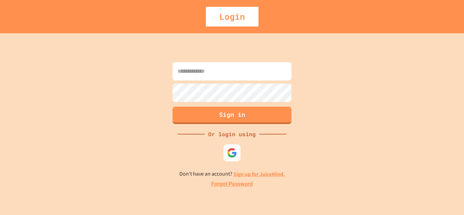
click at [258, 69] on input at bounding box center [232, 71] width 119 height 18
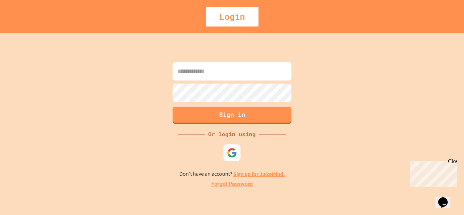
click at [345, 84] on div "Sign in Or login using Don't have an account? Sign up for JuiceMind. Forgot Pas…" at bounding box center [232, 124] width 464 height 182
click at [231, 155] on img at bounding box center [232, 152] width 11 height 11
click at [239, 75] on input at bounding box center [232, 71] width 119 height 18
click at [370, 68] on div "Sign in Or login using Don't have an account? Sign up for JuiceMind. Forgot Pas…" at bounding box center [232, 124] width 464 height 182
click at [244, 70] on input at bounding box center [232, 71] width 119 height 18
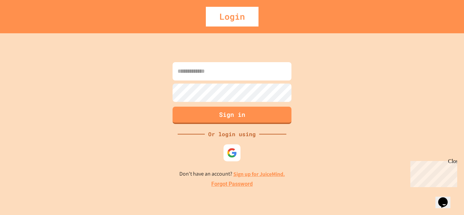
paste input "**********"
type input "**********"
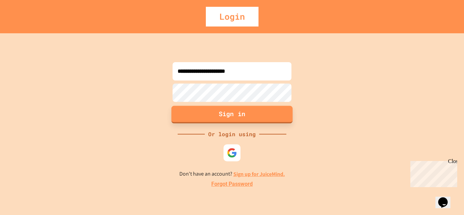
click at [214, 118] on button "Sign in" at bounding box center [232, 115] width 121 height 18
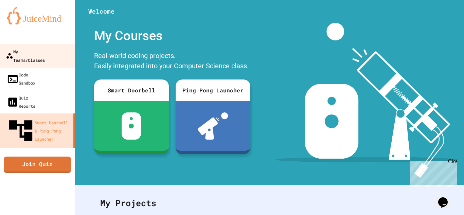
click at [44, 50] on div "My Teams/Classes" at bounding box center [25, 55] width 39 height 17
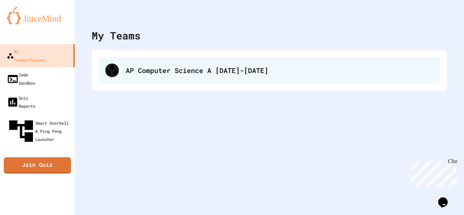
click at [168, 70] on div "AP Computer Science A 2025-2026" at bounding box center [280, 70] width 308 height 10
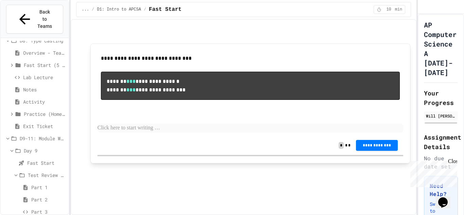
scroll to position [163, 0]
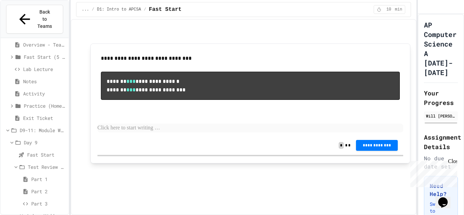
click at [30, 212] on span "Lab - Hidden Figures: Launch Weight Calculator" at bounding box center [46, 215] width 39 height 7
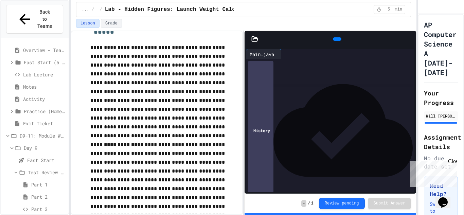
scroll to position [119, 0]
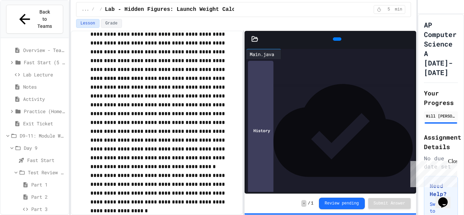
click at [21, 82] on div "Notes" at bounding box center [35, 87] width 68 height 10
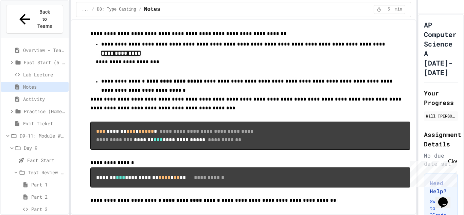
scroll to position [56, 0]
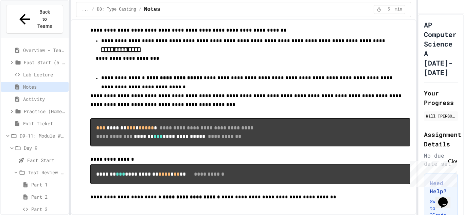
click at [49, 96] on span "Activity" at bounding box center [44, 99] width 43 height 7
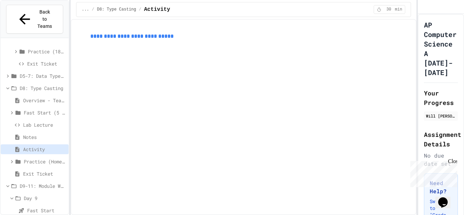
scroll to position [102, 0]
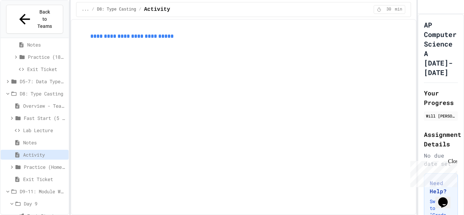
click at [26, 102] on span "Overview - Teacher Only" at bounding box center [44, 105] width 43 height 7
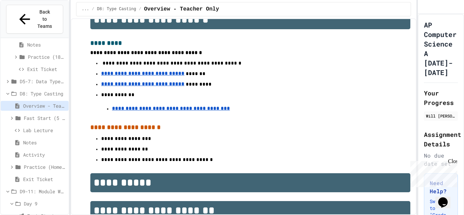
scroll to position [244, 0]
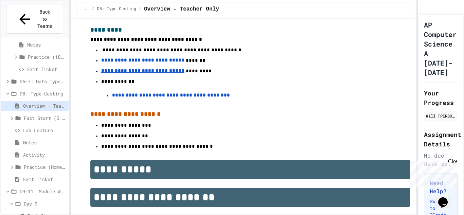
click at [169, 93] on u "**********" at bounding box center [171, 95] width 118 height 5
click at [29, 200] on span "Day 9" at bounding box center [45, 203] width 42 height 7
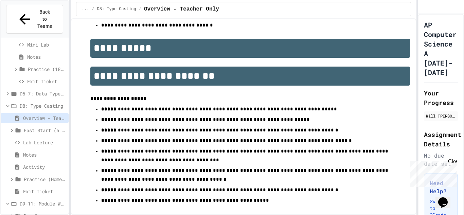
scroll to position [367, 0]
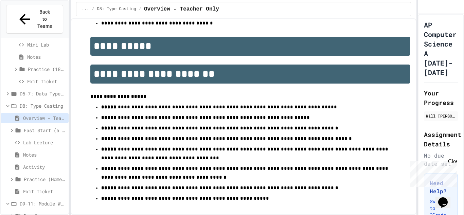
click at [11, 213] on icon at bounding box center [12, 216] width 6 height 6
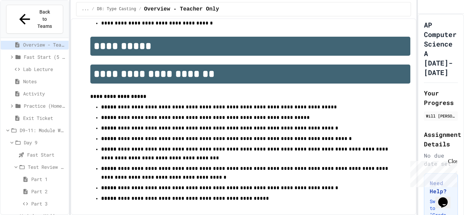
click at [37, 151] on span "Fast Start" at bounding box center [46, 154] width 39 height 7
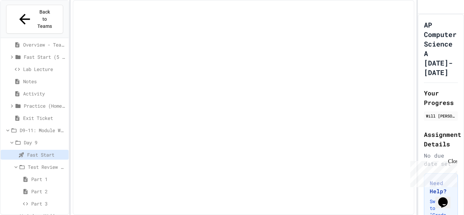
scroll to position [157, 0]
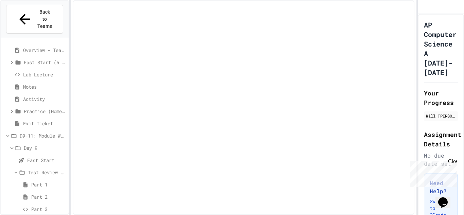
click at [455, 163] on div "Close" at bounding box center [452, 162] width 8 height 8
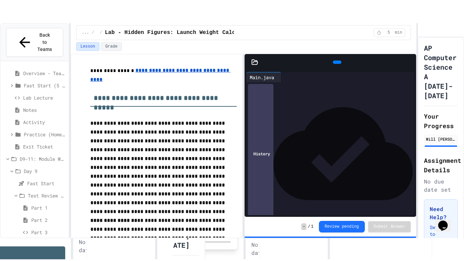
scroll to position [9, 0]
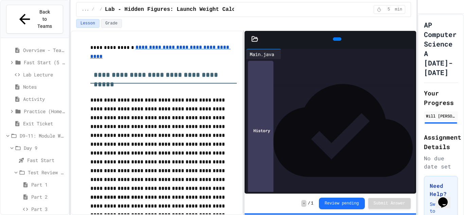
click at [410, 39] on icon at bounding box center [410, 39] width 0 height 0
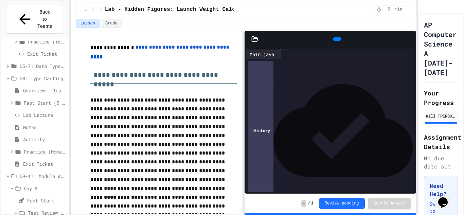
scroll to position [117, 0]
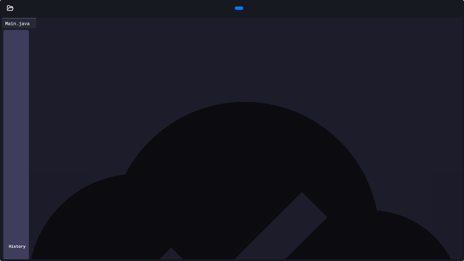
click at [458, 8] on icon at bounding box center [458, 8] width 0 height 0
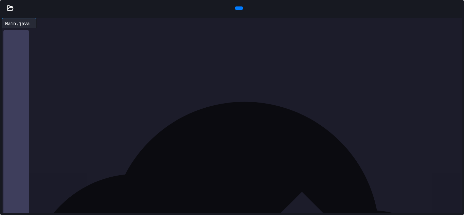
scroll to position [93, 0]
